Goal: Find specific page/section: Find specific page/section

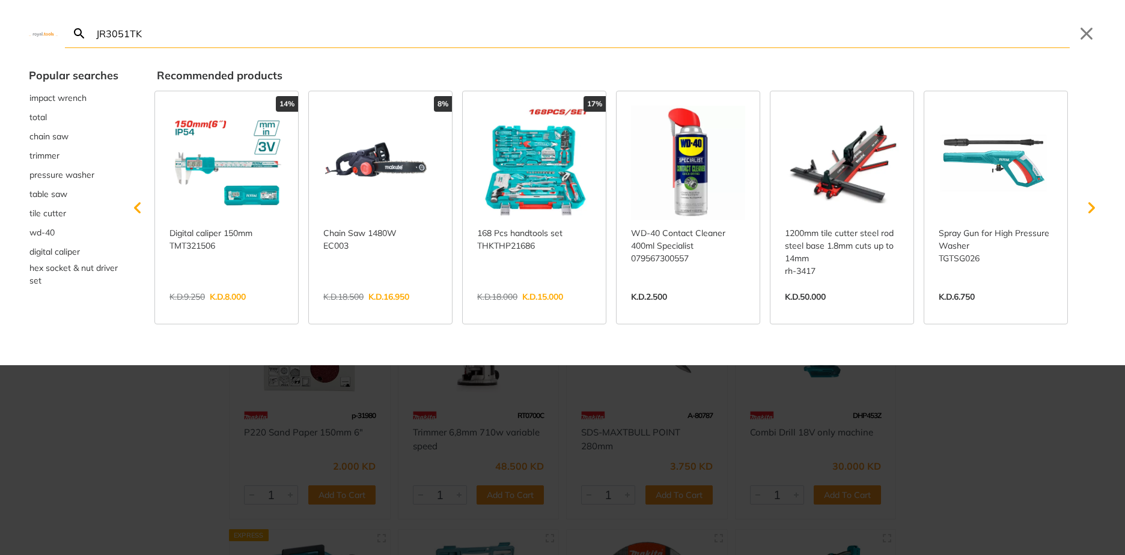
type input "JR3051TK"
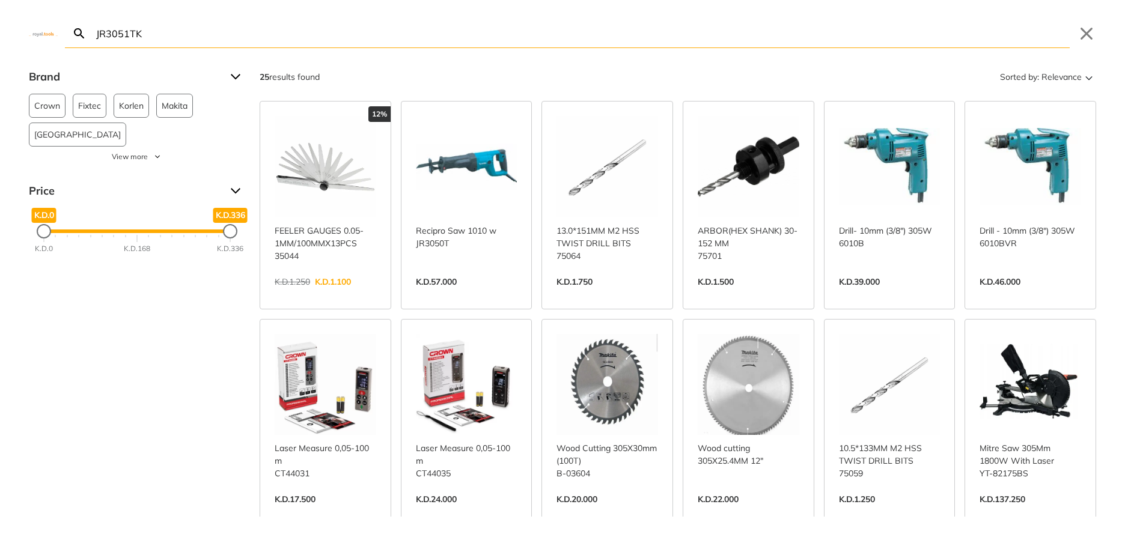
click at [455, 294] on link "View more →" at bounding box center [467, 294] width 102 height 0
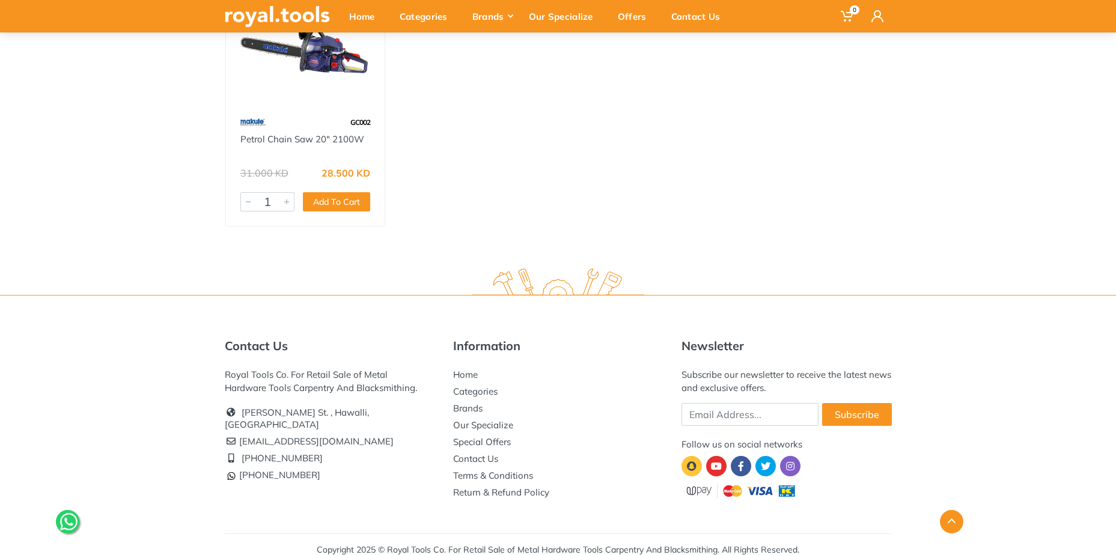
scroll to position [552, 0]
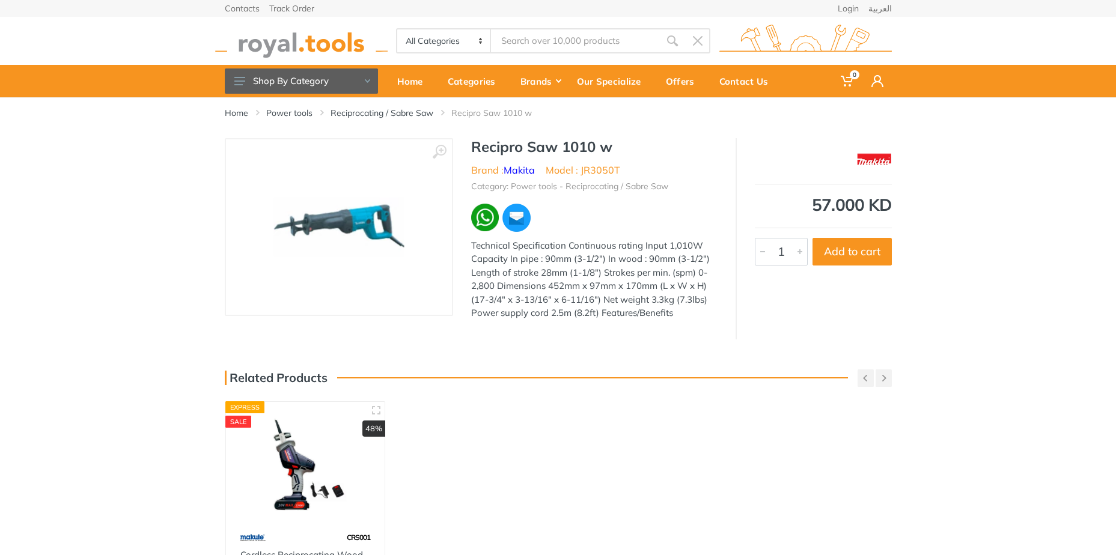
type input "JR3051TK"
